Goal: Task Accomplishment & Management: Use online tool/utility

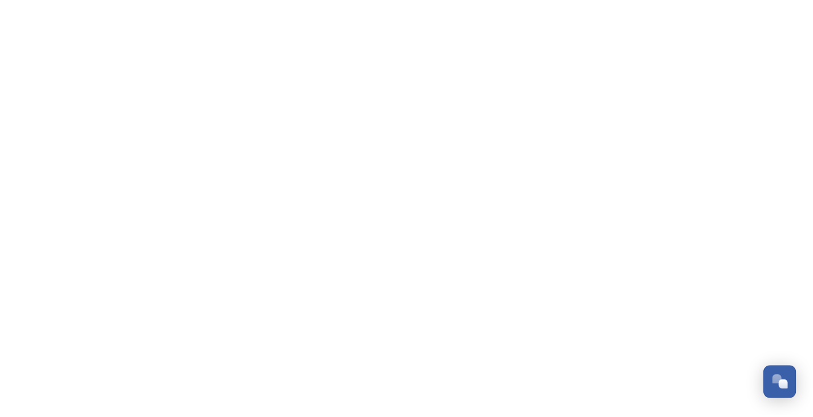
scroll to position [1048, 0]
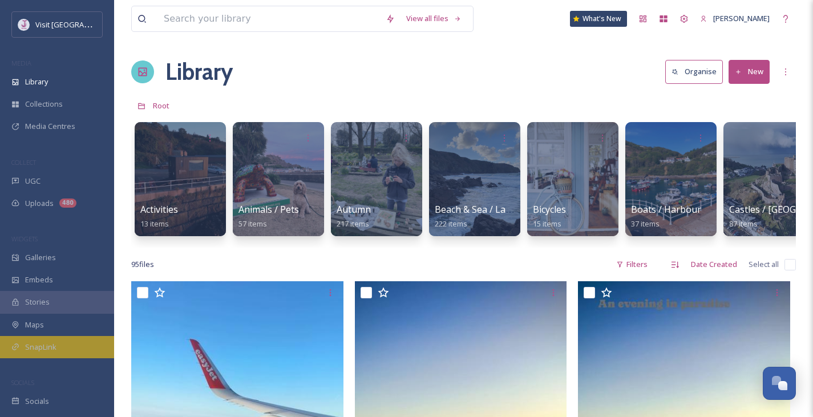
click at [43, 336] on div "SnapLink" at bounding box center [57, 347] width 114 height 22
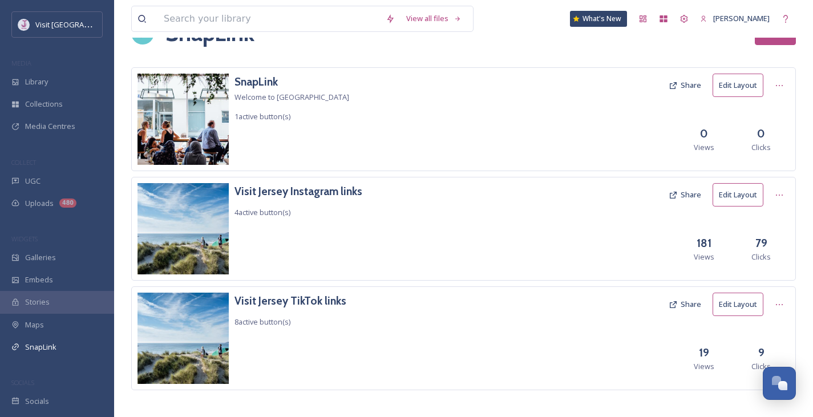
scroll to position [46, 0]
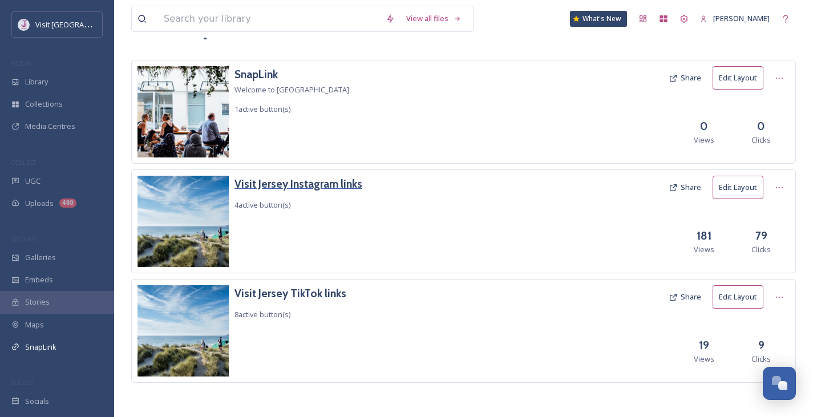
click at [329, 179] on h3 "Visit Jersey Instagram links" at bounding box center [298, 184] width 128 height 17
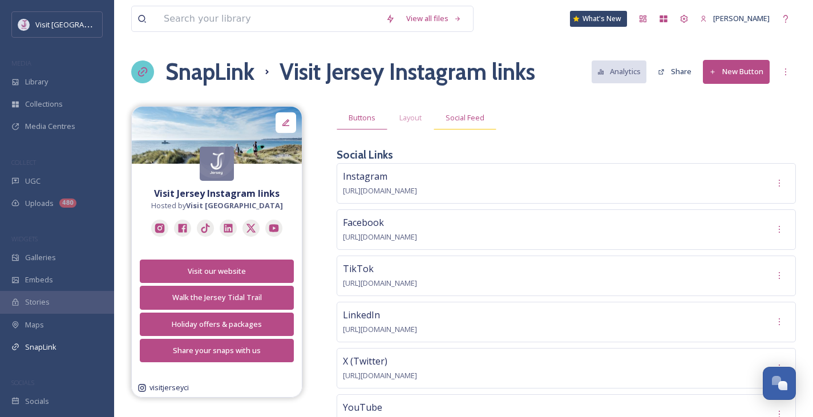
click at [476, 124] on div "Social Feed" at bounding box center [464, 117] width 63 height 23
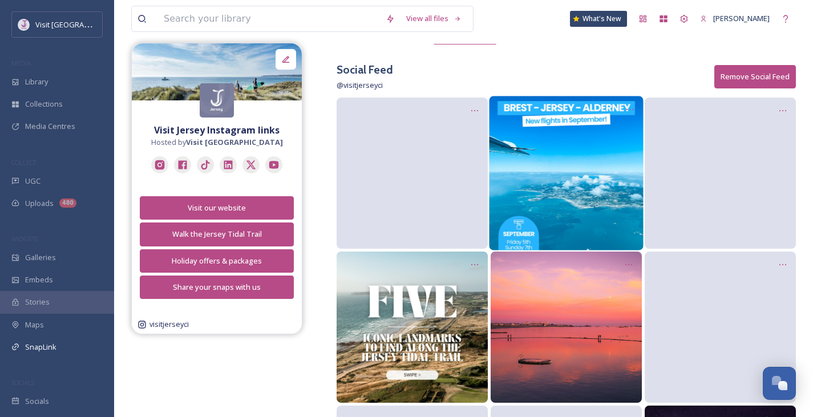
scroll to position [89, 0]
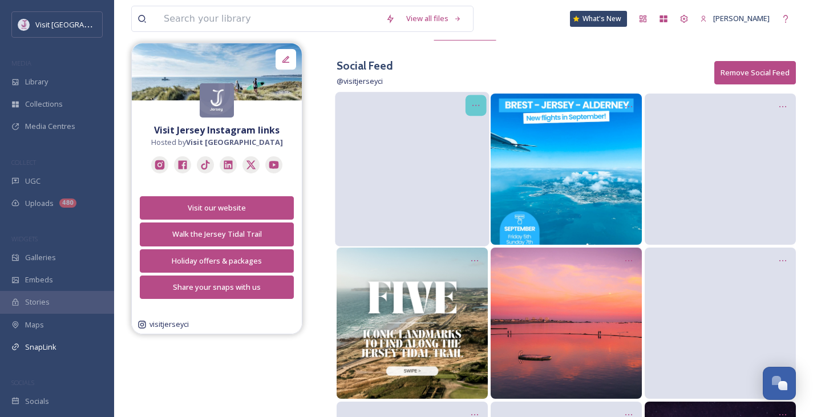
click at [476, 101] on div at bounding box center [475, 105] width 21 height 21
click at [471, 147] on div "Edit Post" at bounding box center [463, 153] width 46 height 23
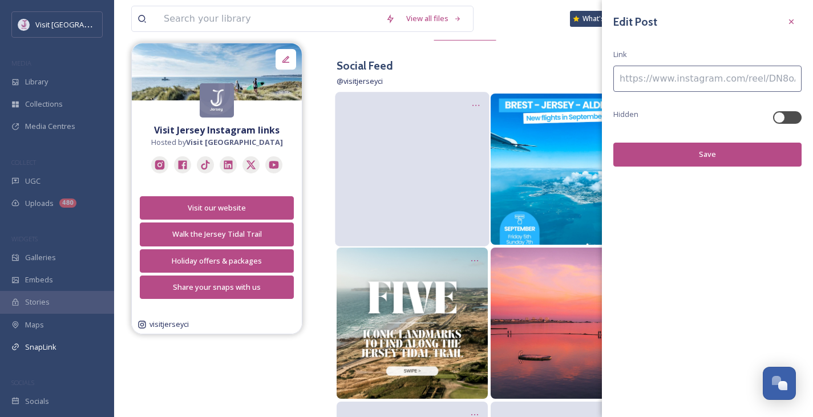
click at [718, 76] on input at bounding box center [707, 79] width 188 height 26
paste input
paste input "[URL][DOMAIN_NAME]"
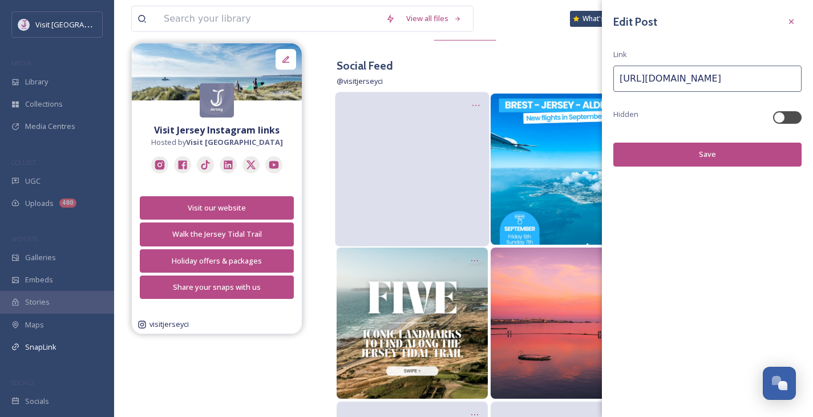
type input "[URL][DOMAIN_NAME]"
click at [717, 149] on button "Save" at bounding box center [707, 154] width 188 height 23
